Goal: Task Accomplishment & Management: Complete application form

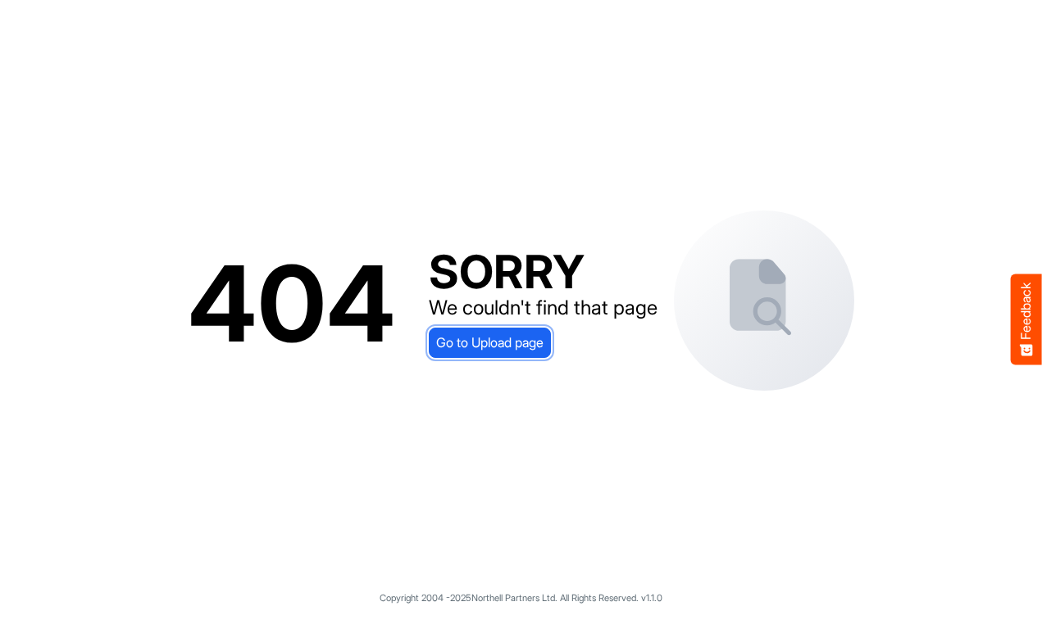
click at [480, 339] on span "Go to Upload page" at bounding box center [489, 342] width 107 height 21
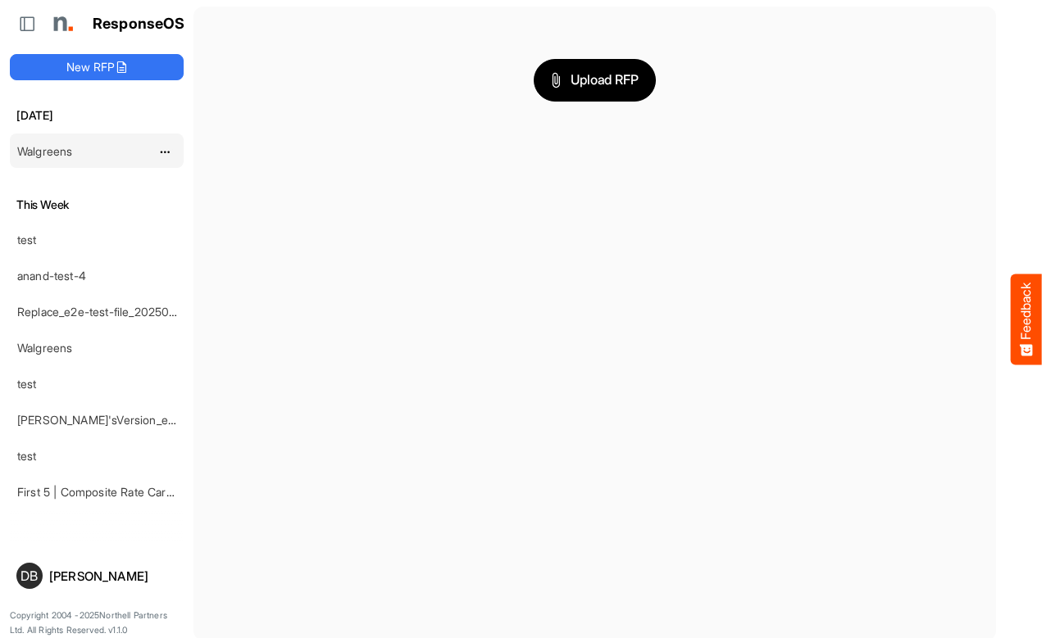
click at [98, 151] on div "Walgreens" at bounding box center [84, 150] width 146 height 33
click at [36, 150] on link "Walgreens" at bounding box center [44, 151] width 55 height 14
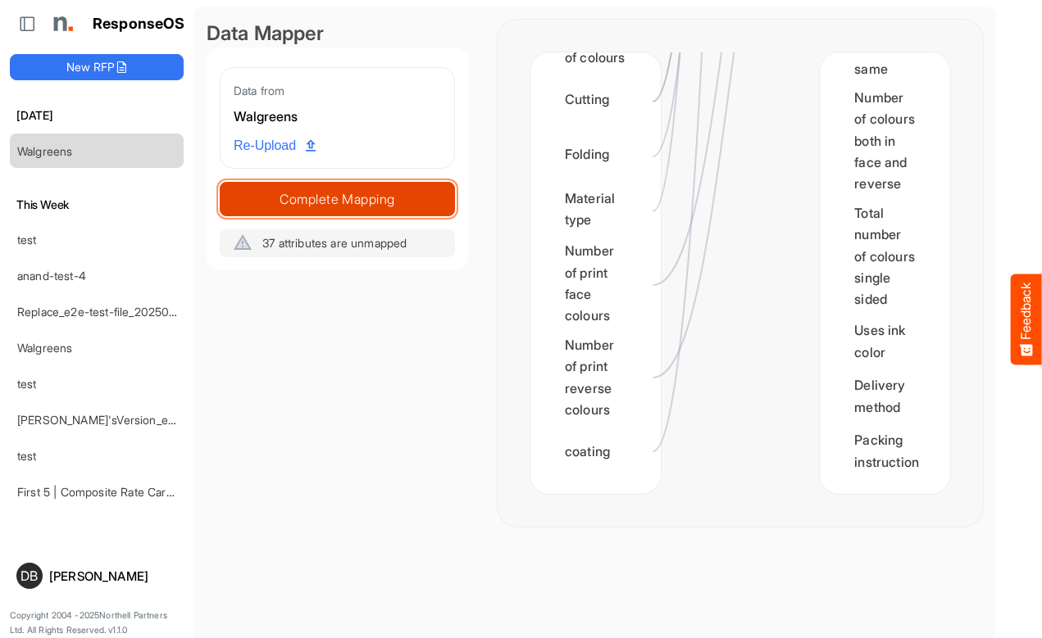
scroll to position [3222, 0]
click at [376, 185] on button "Complete Mapping" at bounding box center [337, 199] width 235 height 34
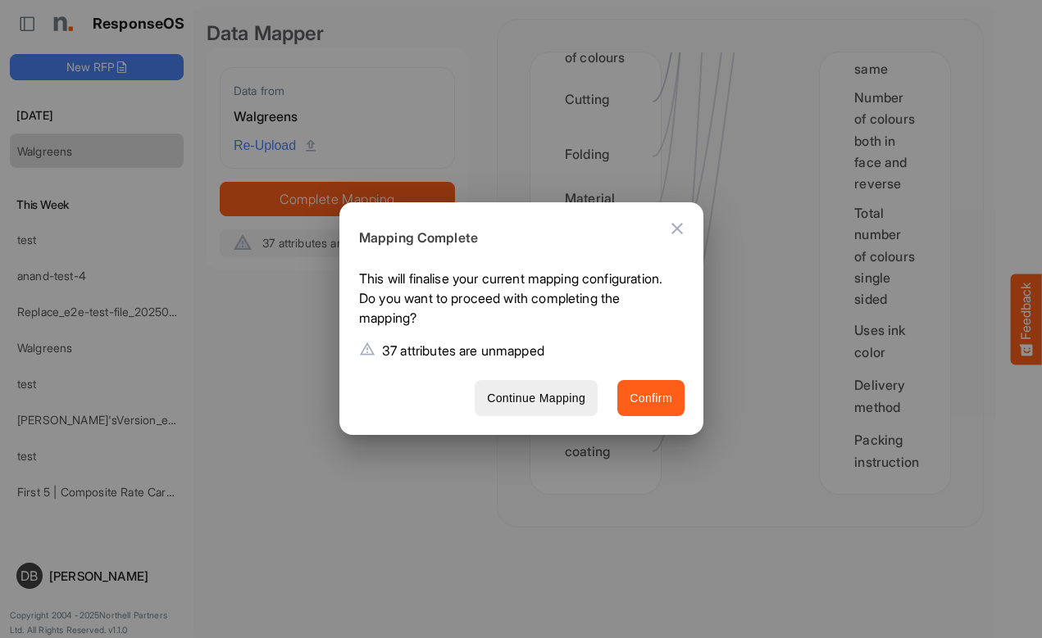
click at [665, 402] on span "Confirm" at bounding box center [650, 398] width 43 height 20
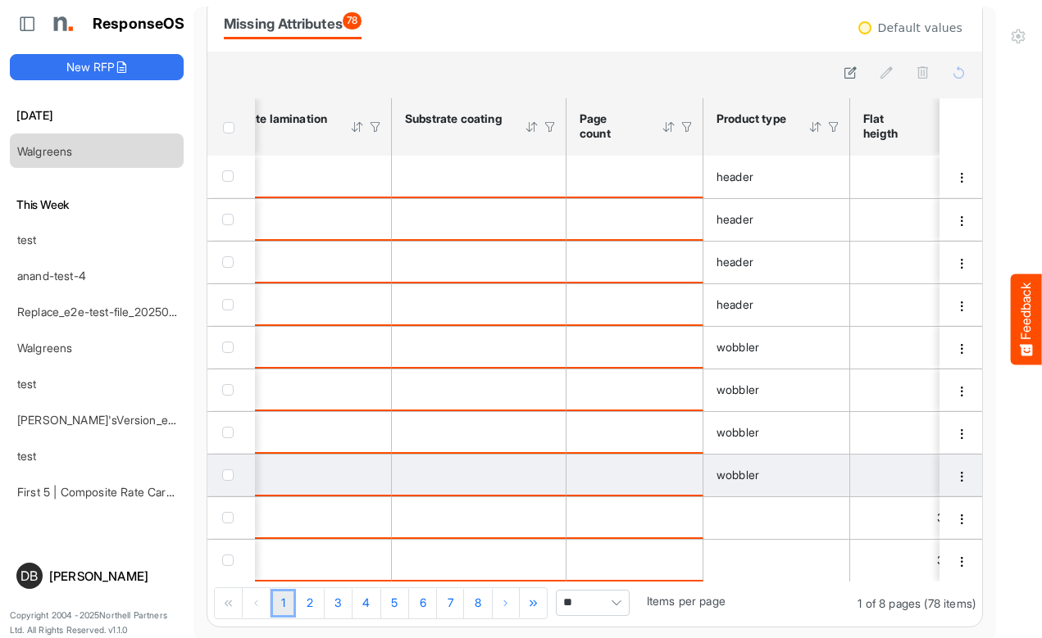
scroll to position [0, 2517]
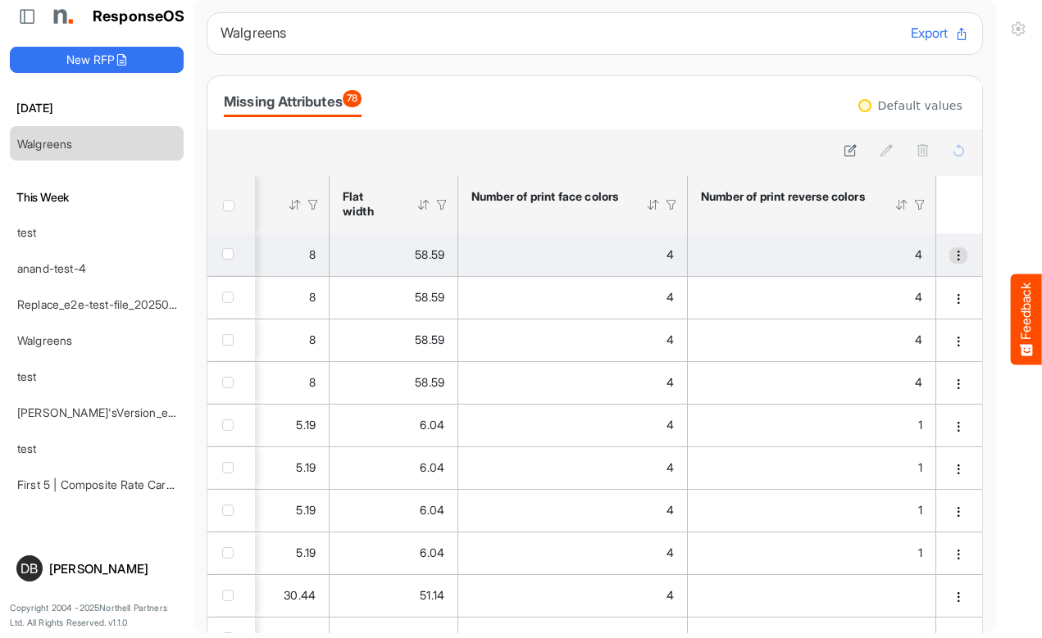
click at [952, 256] on span "dropdownbutton" at bounding box center [957, 255] width 11 height 11
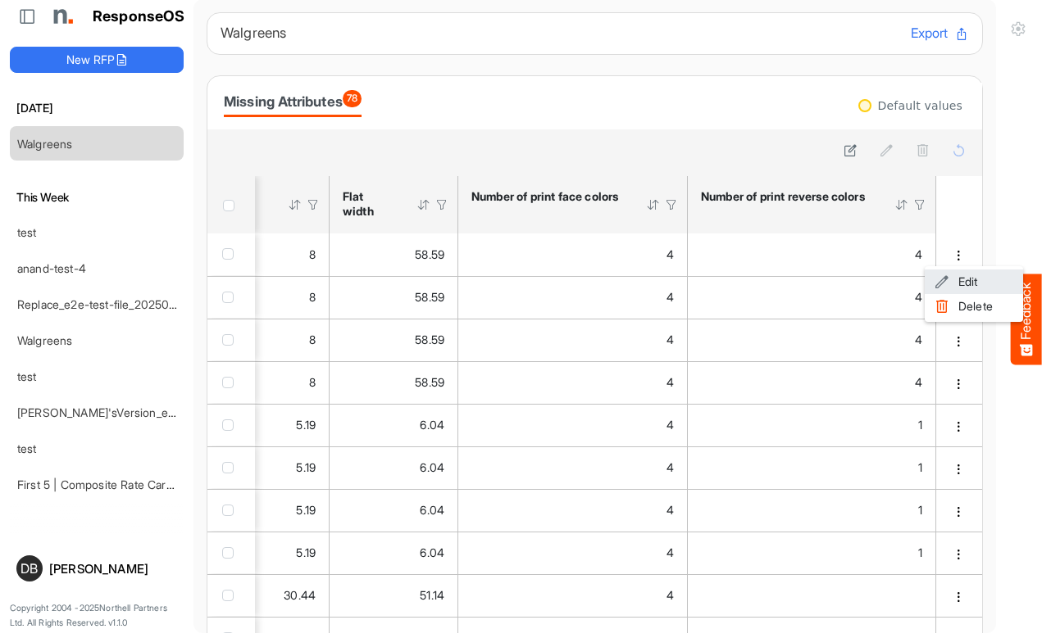
click at [960, 275] on li "Edit" at bounding box center [973, 282] width 98 height 25
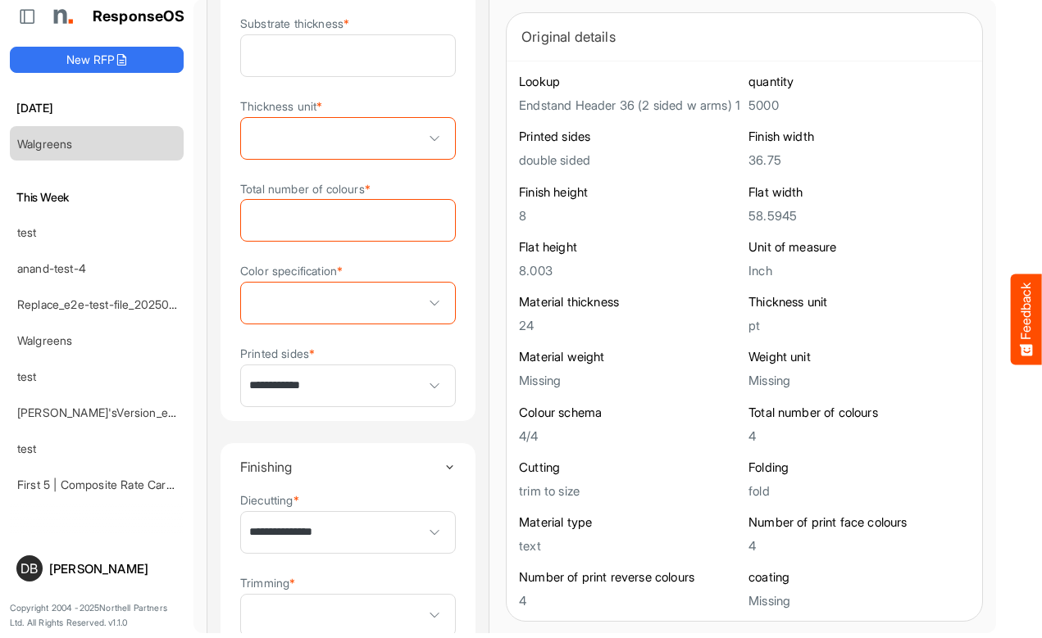
click at [367, 314] on span at bounding box center [348, 303] width 214 height 41
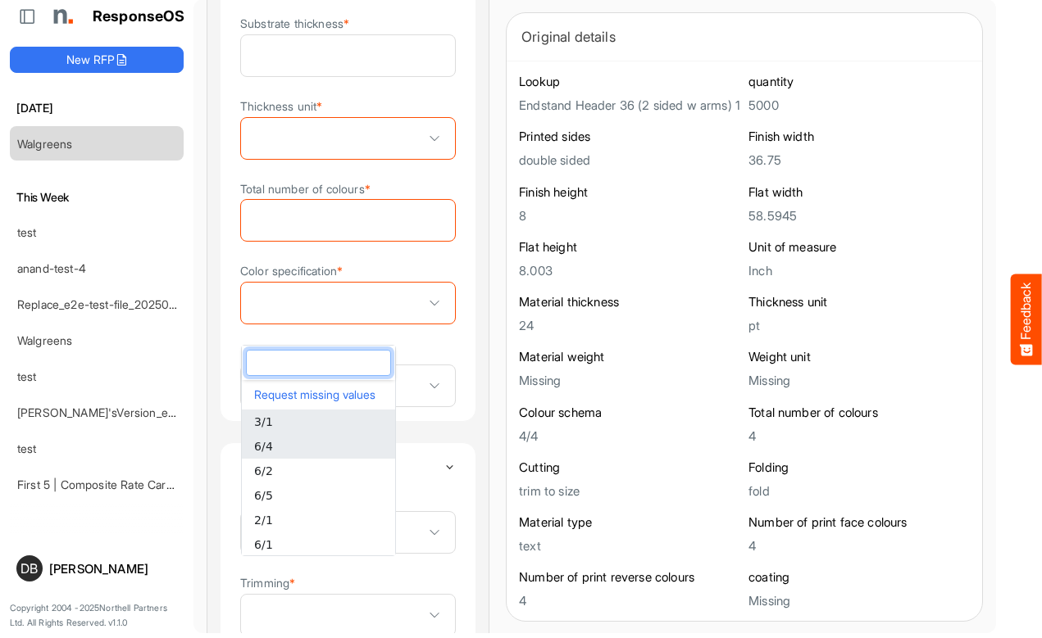
type input "*"
click at [288, 524] on li "4/4" at bounding box center [318, 520] width 153 height 25
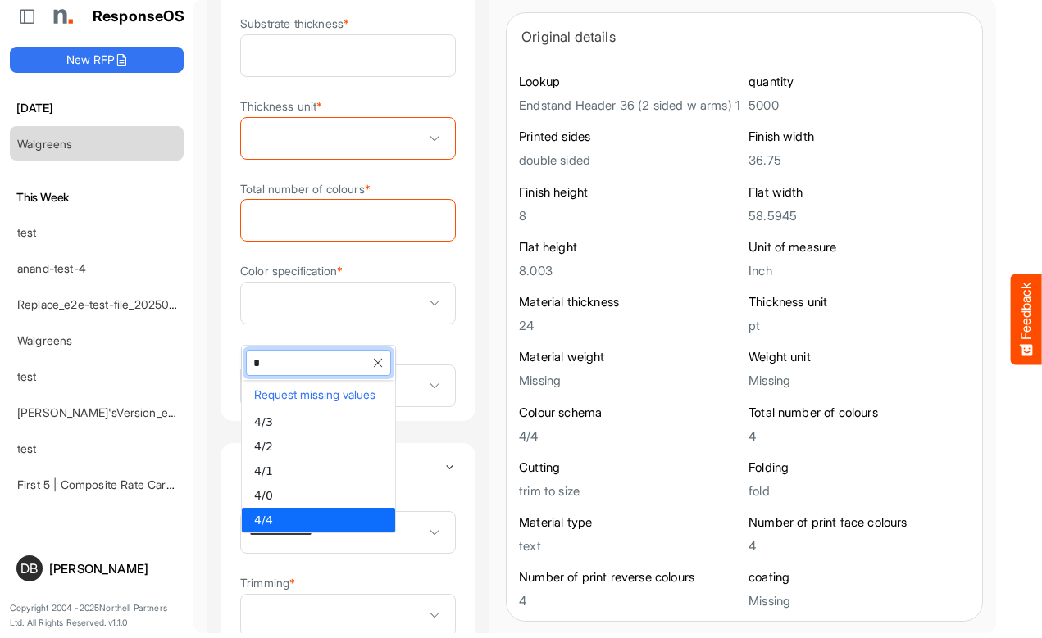
type input "***"
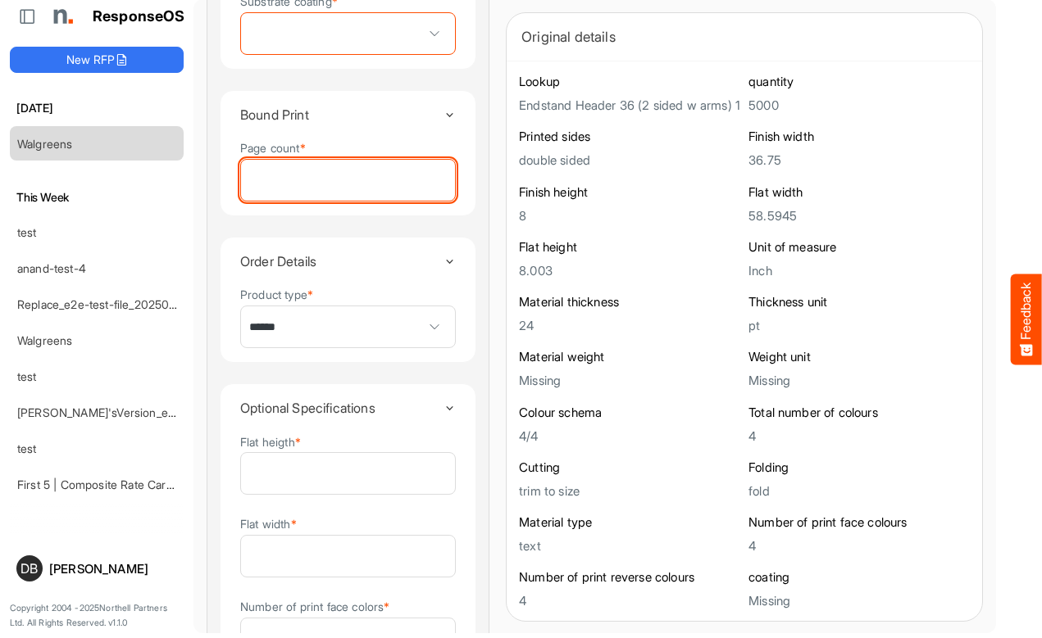
click at [338, 201] on input "Page count *" at bounding box center [348, 180] width 214 height 41
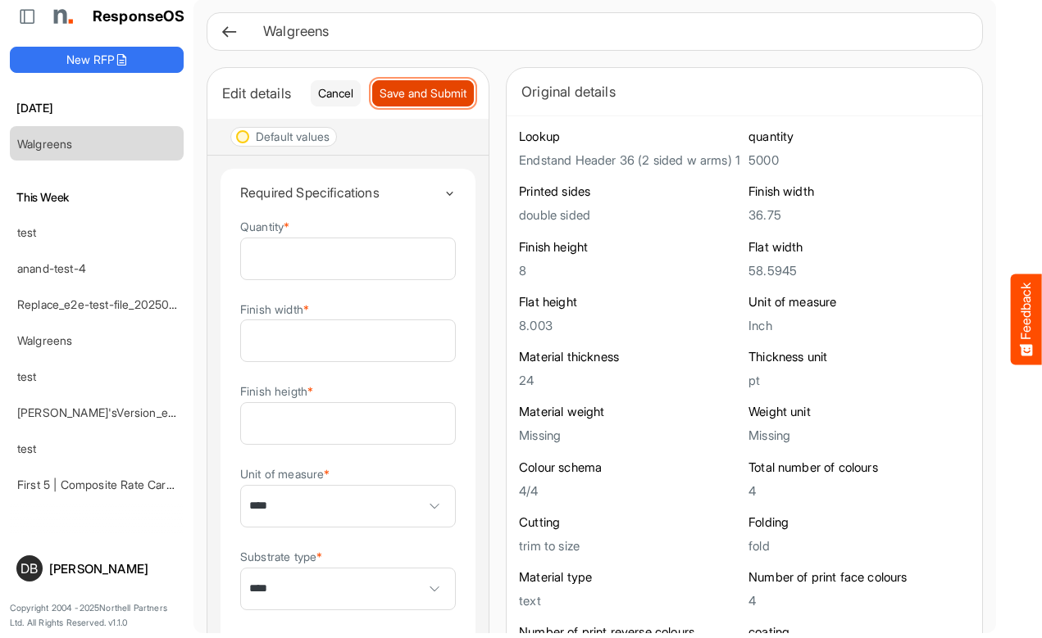
type input "*"
click at [379, 102] on span "Save and Submit" at bounding box center [422, 93] width 87 height 18
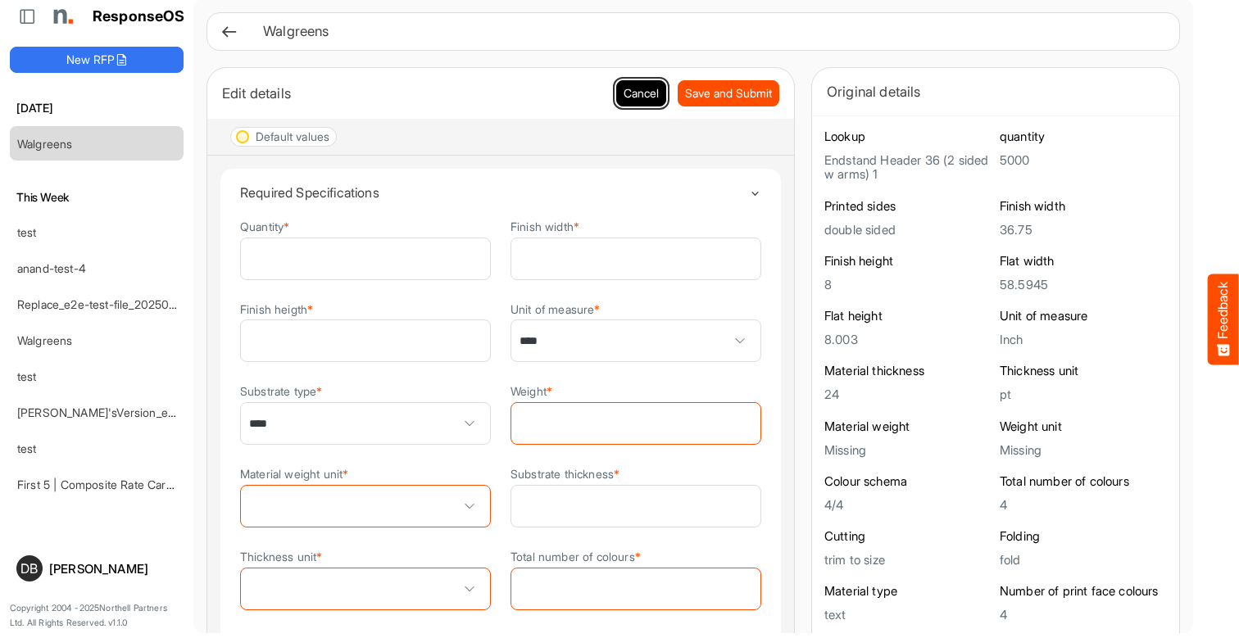
click at [620, 88] on button "Cancel" at bounding box center [641, 93] width 50 height 26
